Goal: Navigation & Orientation: Go to known website

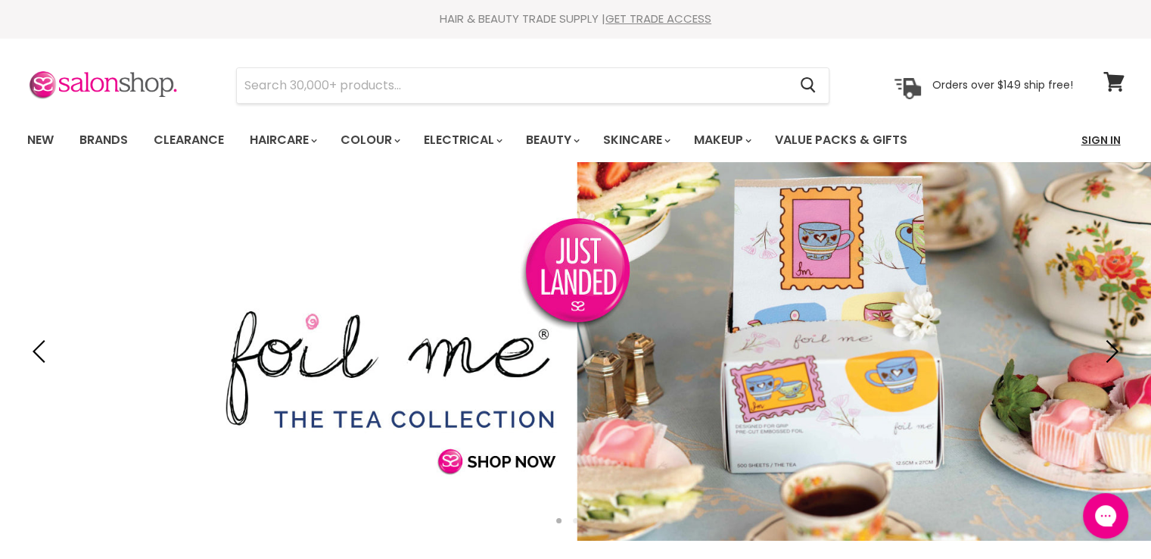
click at [1105, 146] on link "Sign In" at bounding box center [1101, 140] width 58 height 32
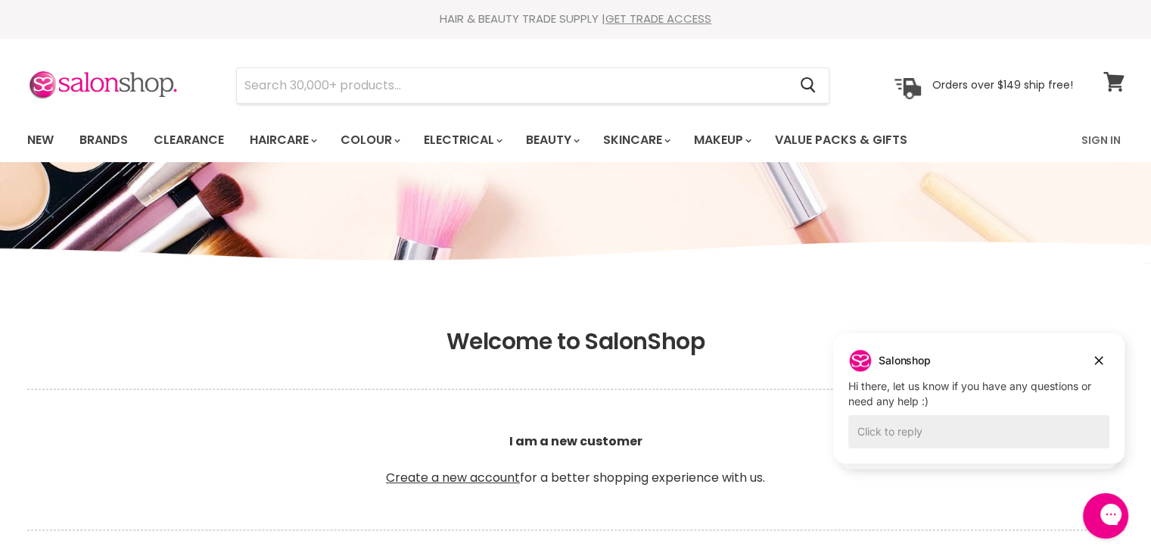
click at [1111, 73] on icon at bounding box center [1113, 82] width 21 height 20
click at [1096, 366] on icon "Dismiss campaign" at bounding box center [1098, 360] width 15 height 18
click at [1103, 364] on icon "Dismiss campaign" at bounding box center [1098, 365] width 15 height 18
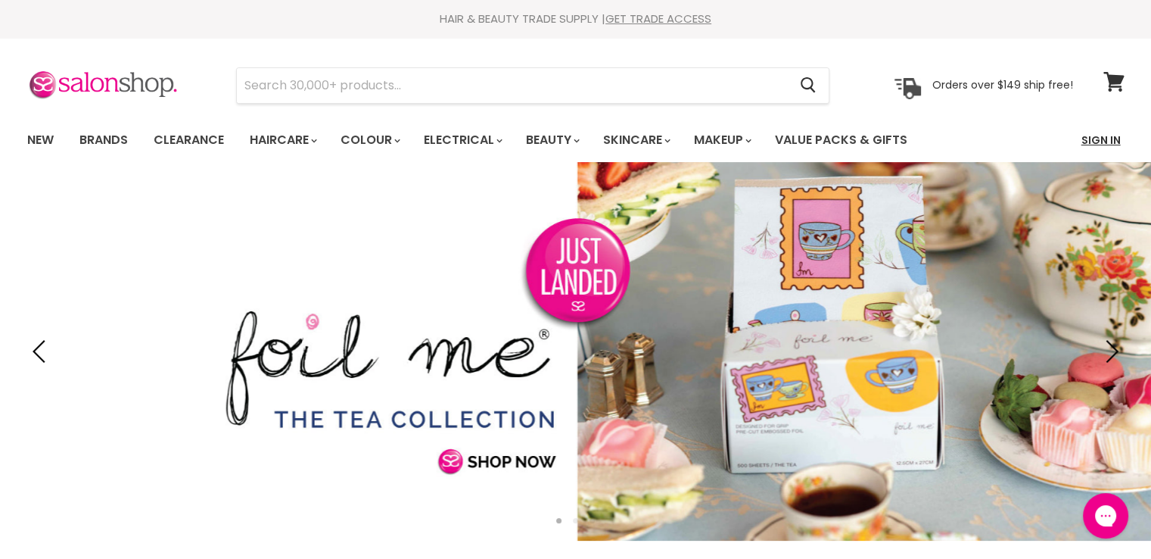
click at [1100, 145] on link "Sign In" at bounding box center [1101, 140] width 58 height 32
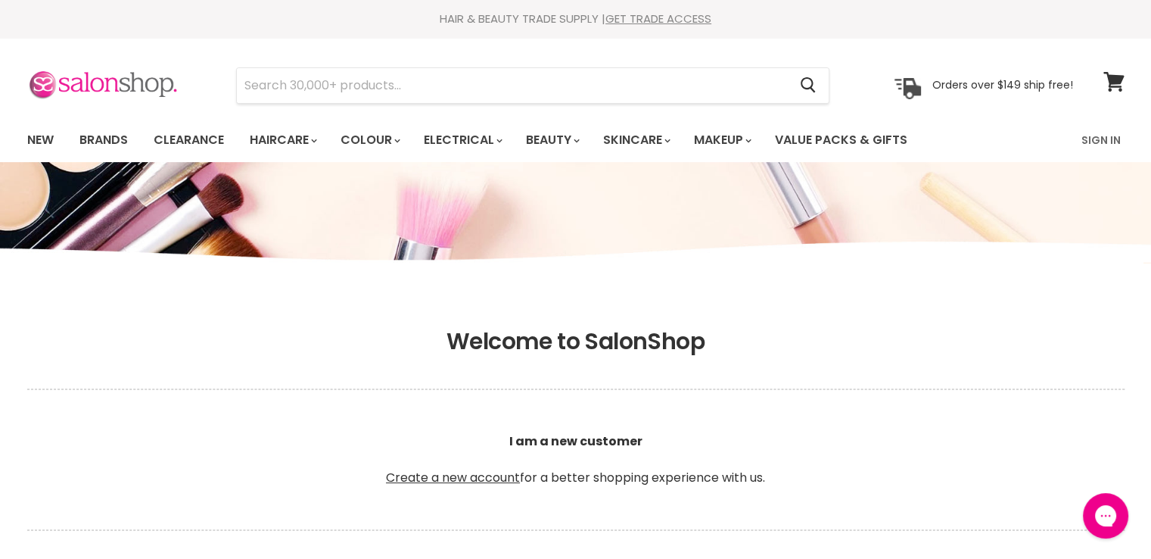
click at [45, 82] on img at bounding box center [102, 86] width 151 height 32
